Goal: Browse casually

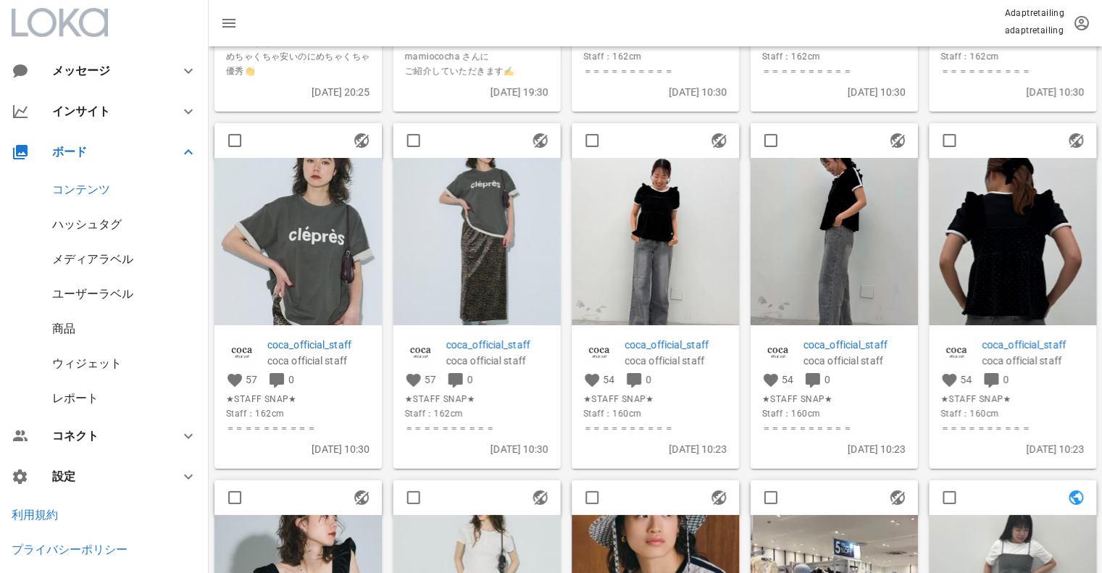
scroll to position [362, 0]
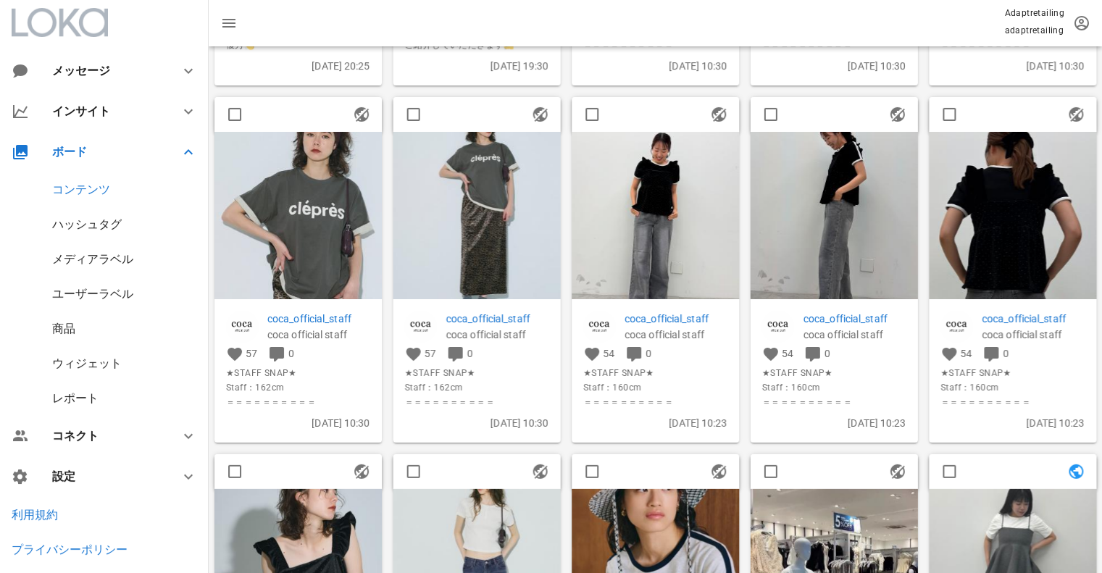
click at [499, 180] on img at bounding box center [477, 215] width 167 height 167
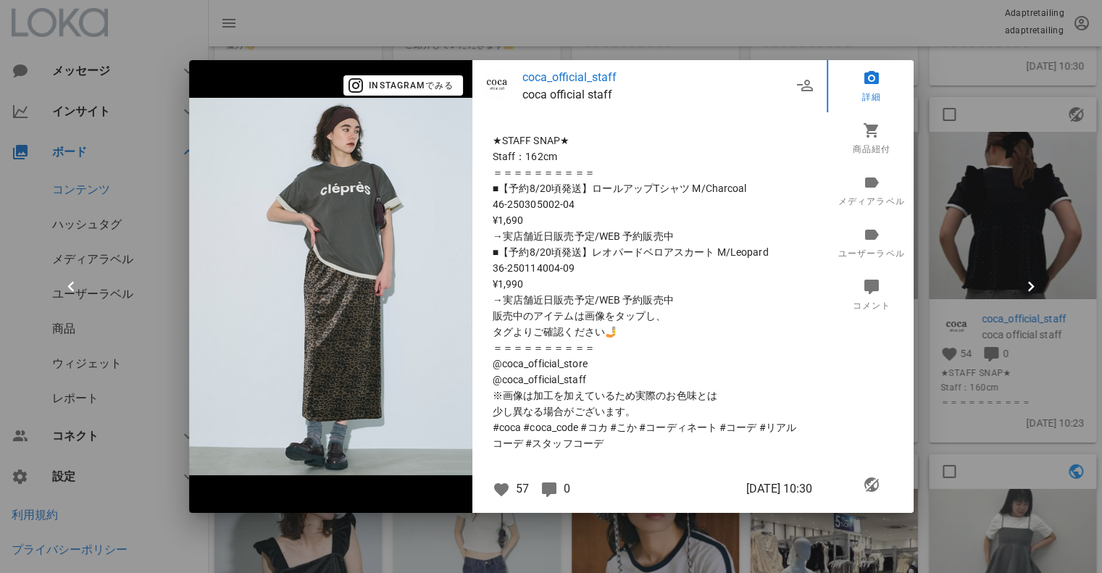
click at [675, 31] on div at bounding box center [551, 286] width 1102 height 573
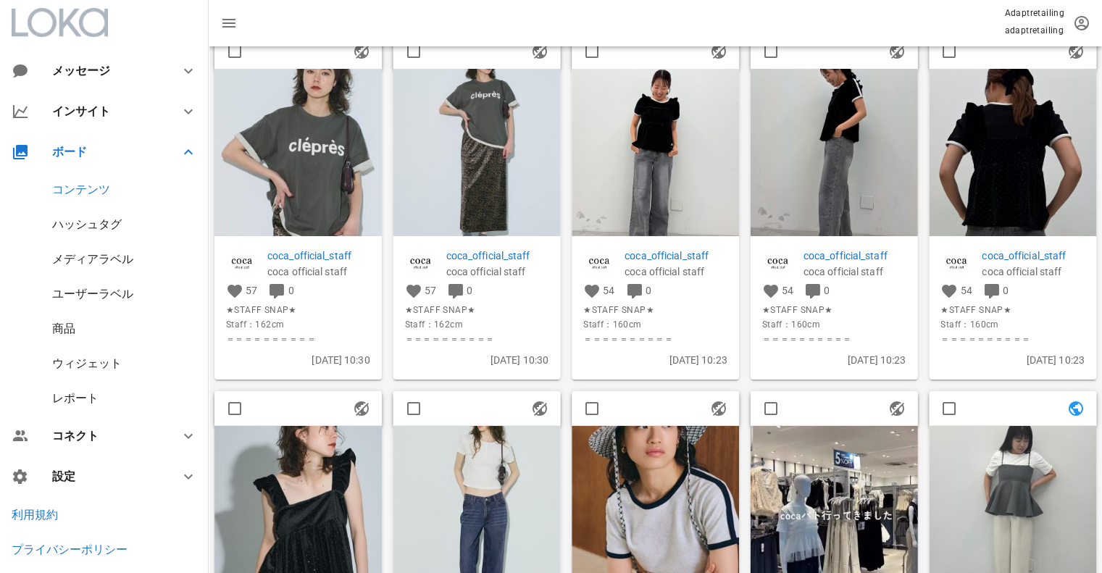
scroll to position [435, 0]
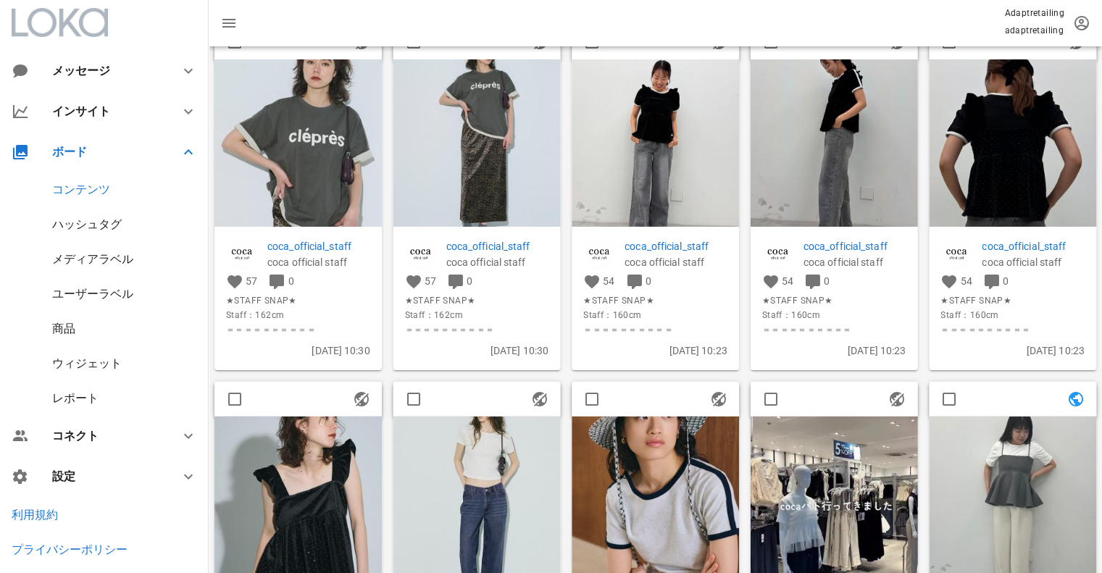
click at [671, 118] on img at bounding box center [655, 142] width 167 height 167
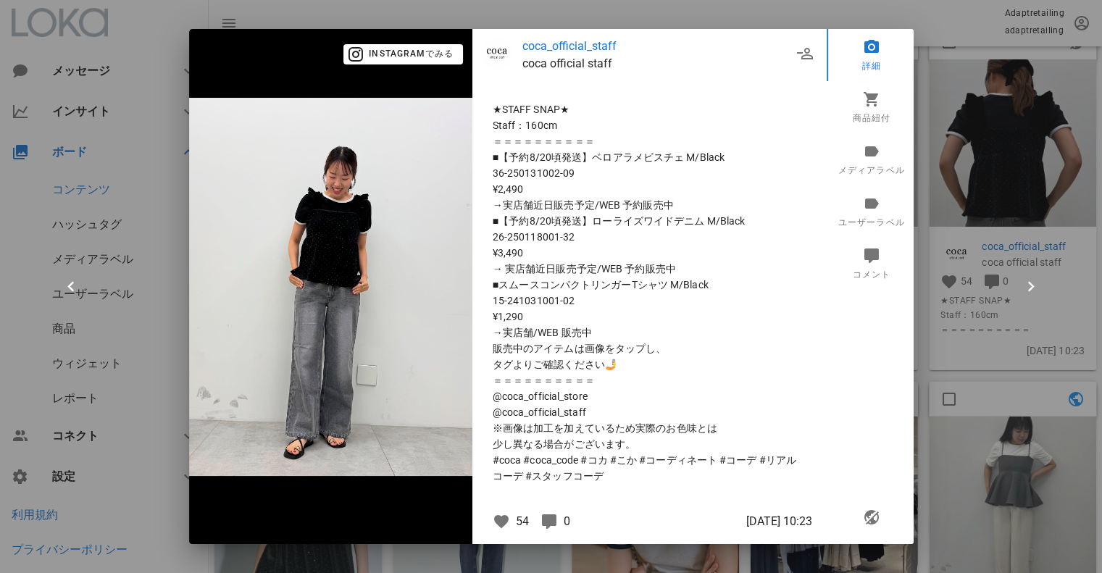
click at [967, 69] on div at bounding box center [551, 286] width 1102 height 573
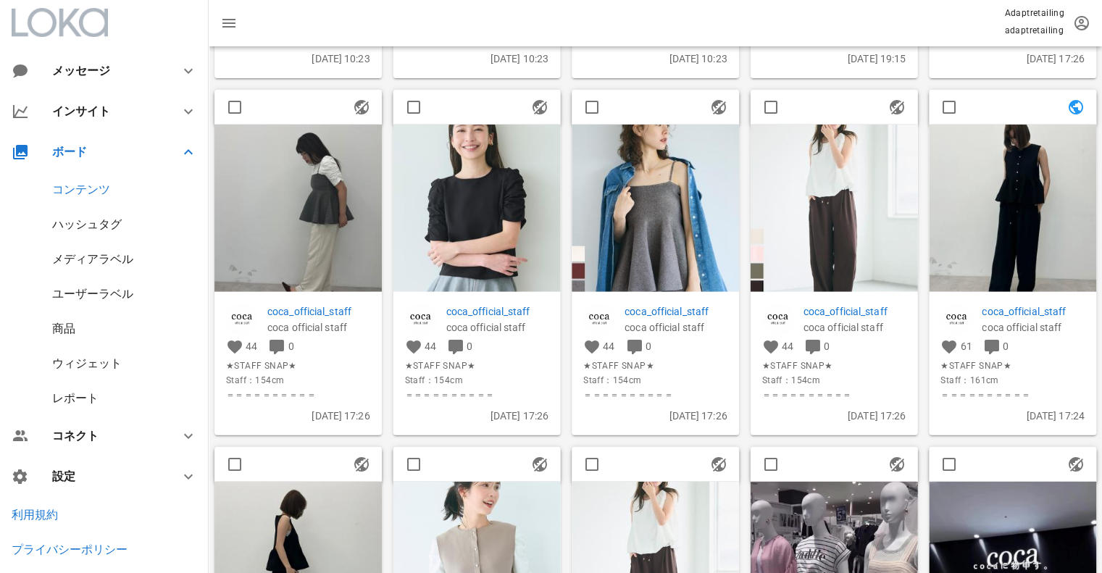
scroll to position [1087, 0]
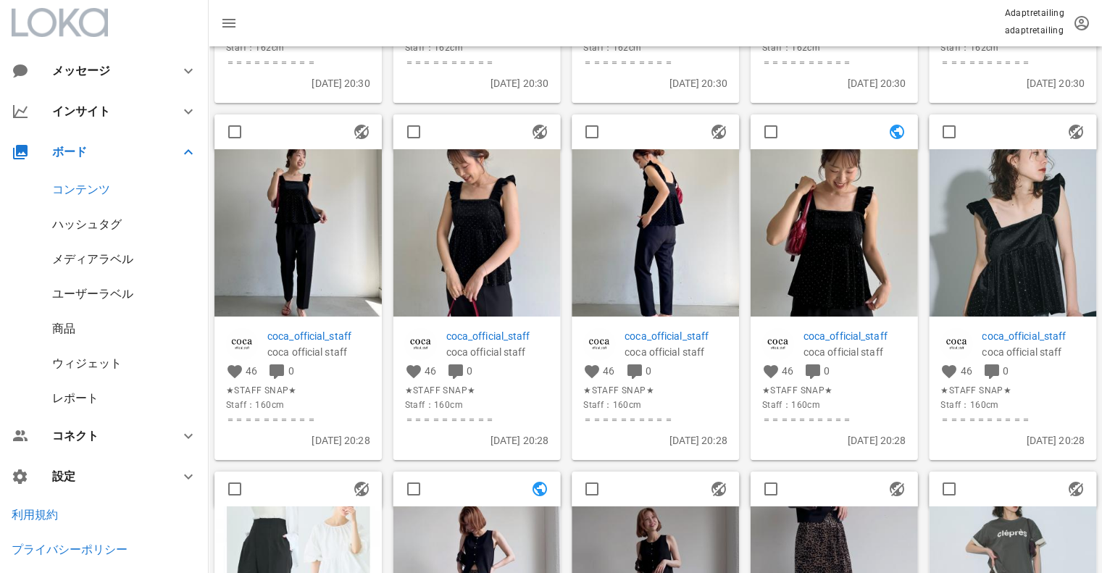
scroll to position [3922, 0]
